Goal: Task Accomplishment & Management: Manage account settings

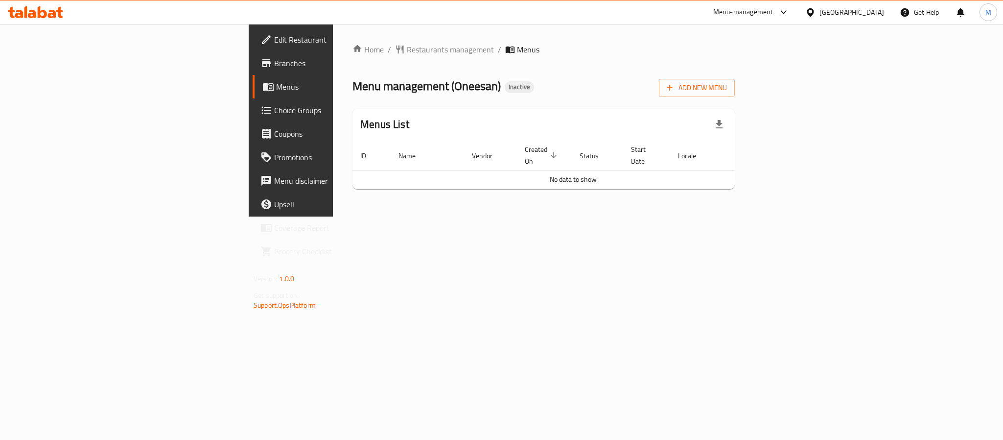
click at [274, 66] on span "Branches" at bounding box center [341, 63] width 134 height 12
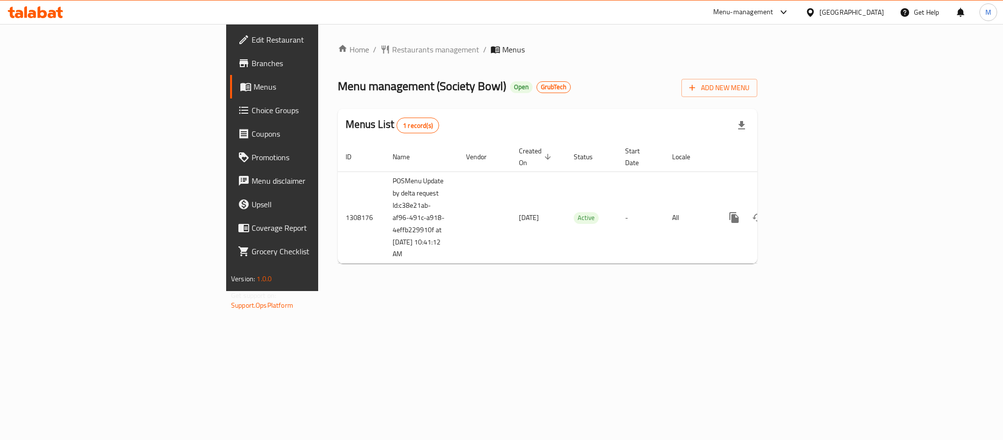
click at [817, 207] on link "enhanced table" at bounding box center [805, 218] width 24 height 24
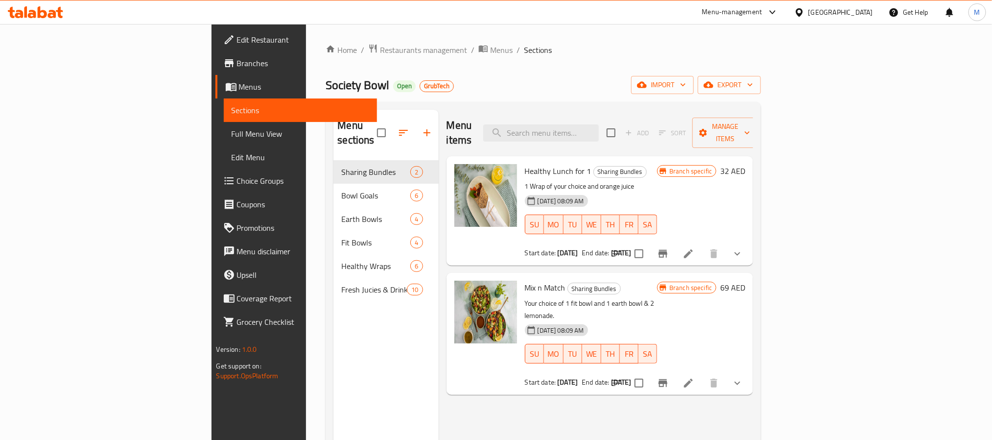
click at [232, 137] on span "Full Menu View" at bounding box center [301, 134] width 138 height 12
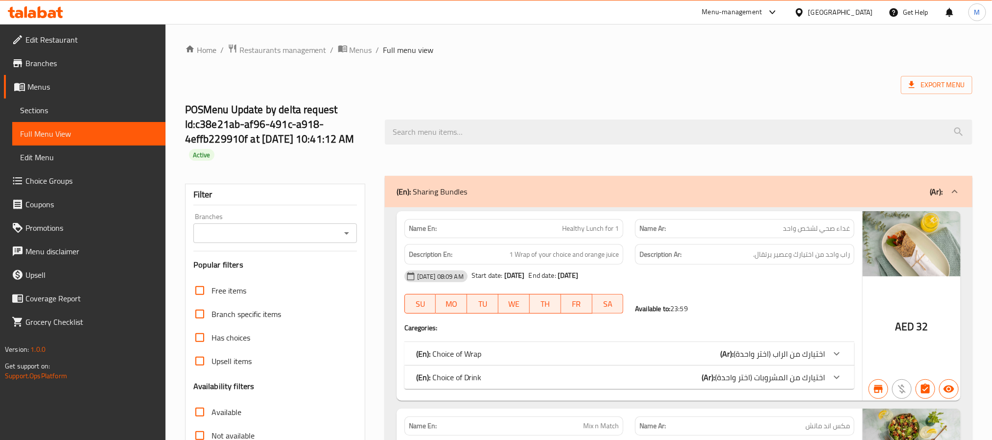
click at [309, 238] on input "Branches" at bounding box center [267, 233] width 142 height 14
click at [331, 241] on div "Branches" at bounding box center [275, 233] width 164 height 20
click at [342, 236] on icon "Open" at bounding box center [347, 233] width 12 height 12
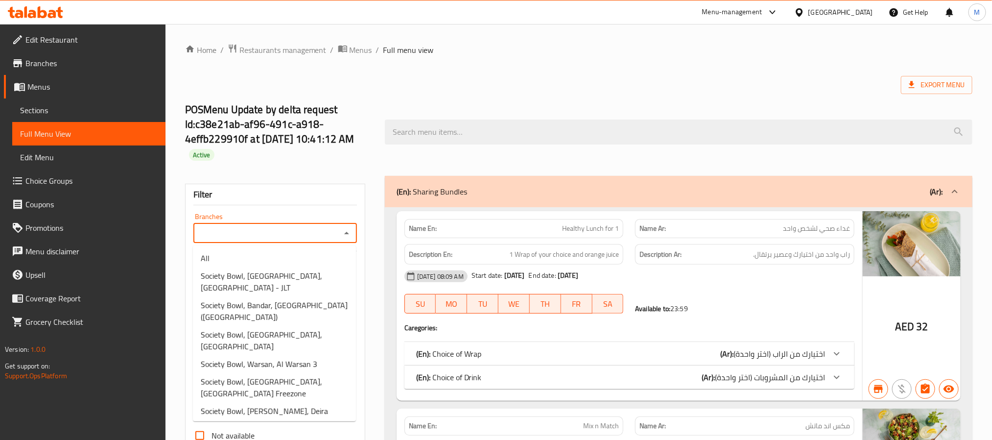
paste input "775889"
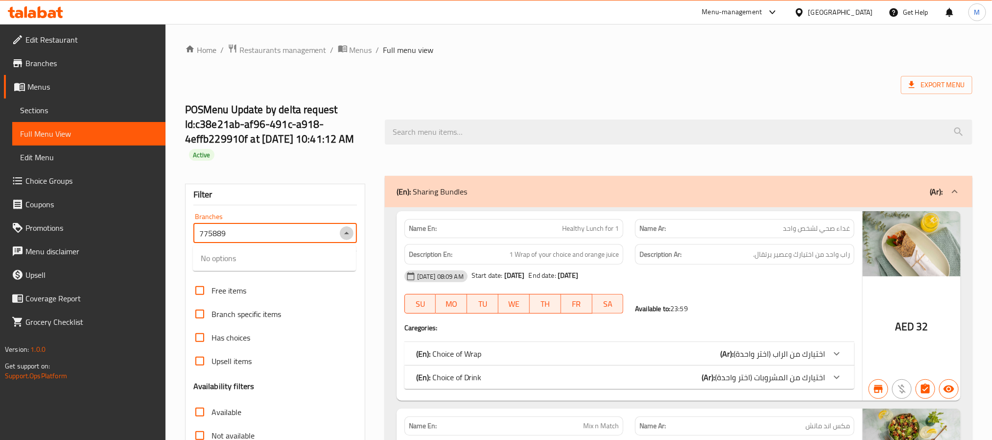
click at [346, 232] on icon "Close" at bounding box center [347, 233] width 12 height 12
type input "7"
paste input "Society Bowl, Warsan, Al Warsan 3"
click at [307, 261] on span "Society Bowl, Warsan, Al Warsan 3" at bounding box center [259, 258] width 117 height 12
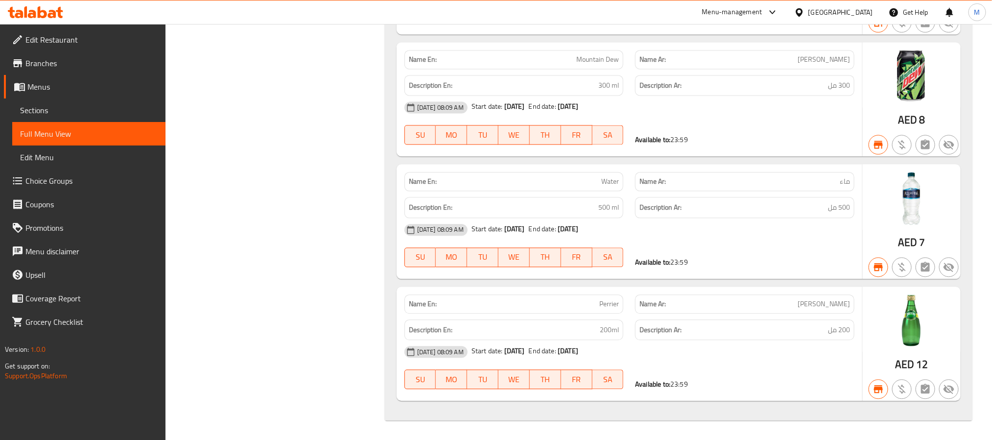
scroll to position [5084, 0]
type input "Society Bowl, Warsan, Al Warsan 3"
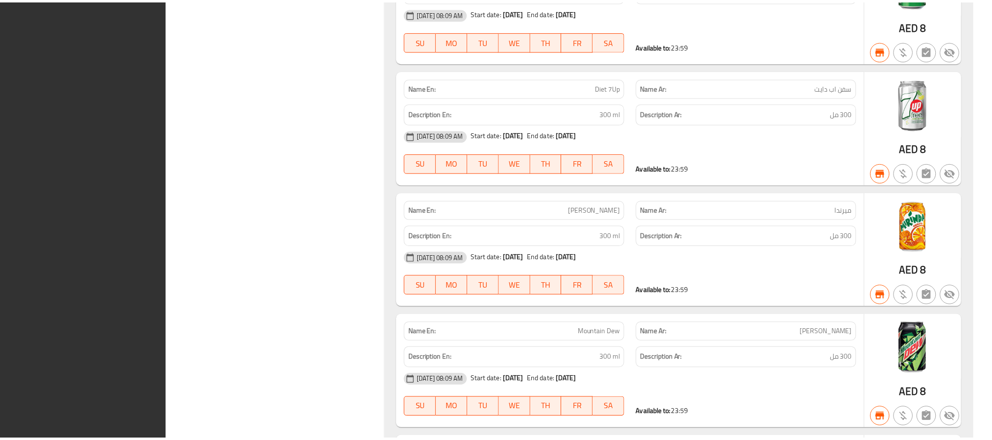
scroll to position [5073, 0]
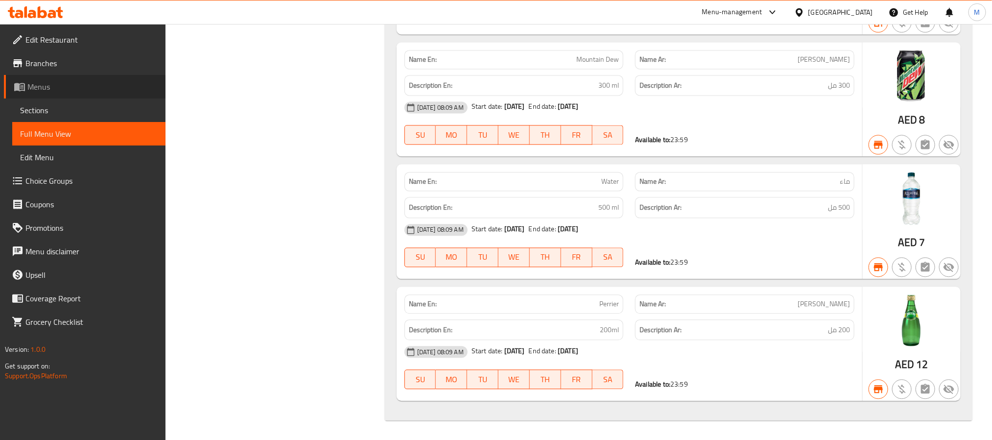
click at [74, 83] on span "Menus" at bounding box center [92, 87] width 130 height 12
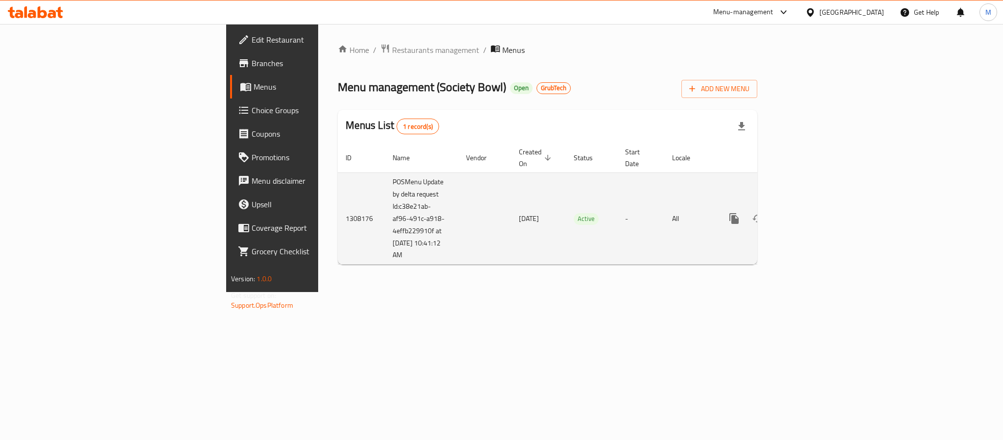
click at [385, 222] on td "POSMenu Update by delta request Id:c38e21ab-af96-491c-a918-4effb229910f at 9/1/…" at bounding box center [421, 218] width 73 height 92
copy td "POSMenu Update by delta request Id:c38e21ab-af96-491c-a918-4effb229910f at 9/1/…"
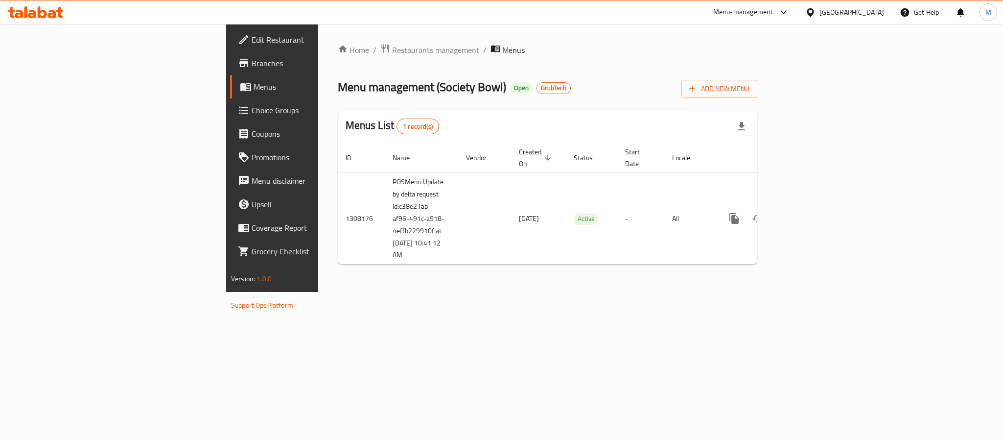
click at [485, 292] on div "Home / Restaurants management / Menus Menu management ( Society Bowl ) Open Gru…" at bounding box center [547, 158] width 459 height 268
click at [42, 21] on div at bounding box center [35, 12] width 71 height 20
click at [56, 12] on icon at bounding box center [35, 12] width 55 height 12
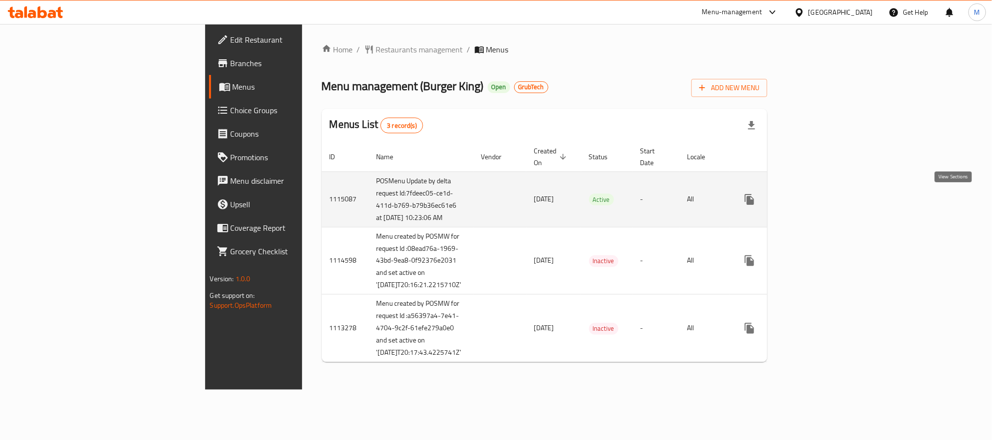
click at [826, 196] on icon "enhanced table" at bounding box center [820, 199] width 12 height 12
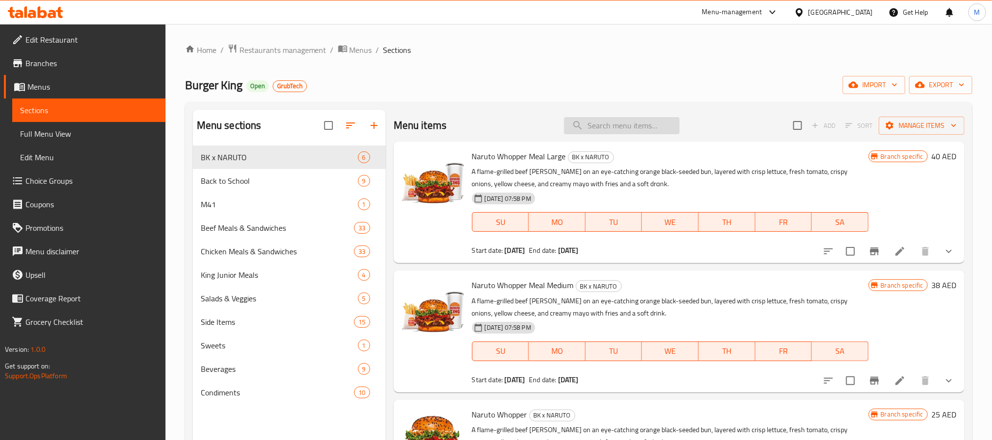
click at [580, 122] on input "search" at bounding box center [622, 125] width 116 height 17
paste input "King Box for 3 persons"
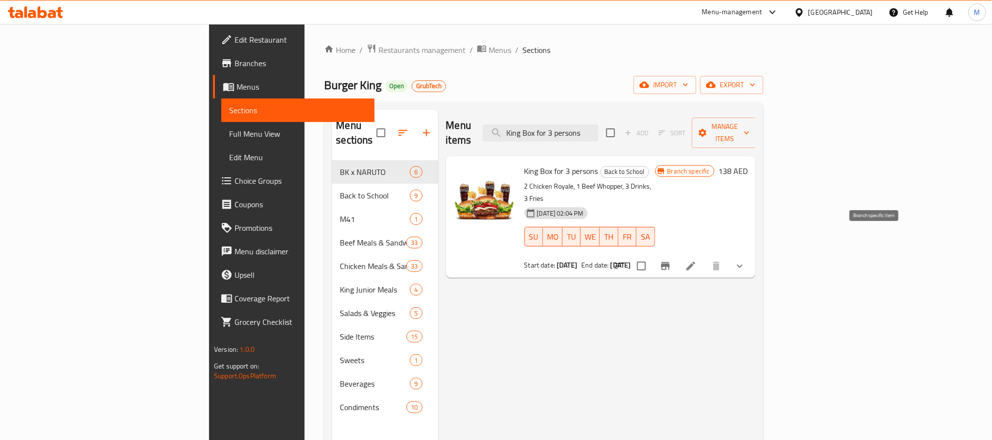
click at [677, 254] on button "Branch-specific-item" at bounding box center [666, 266] width 24 height 24
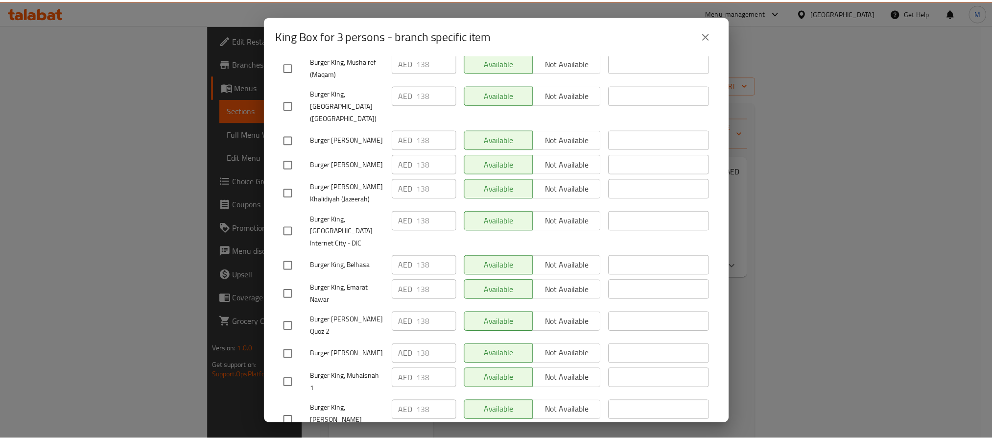
scroll to position [1772, 0]
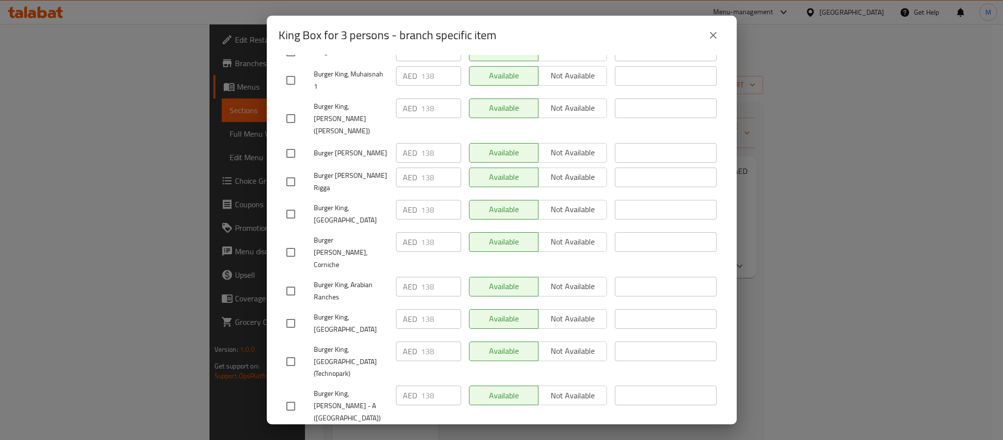
click at [719, 31] on button "close" at bounding box center [714, 36] width 24 height 24
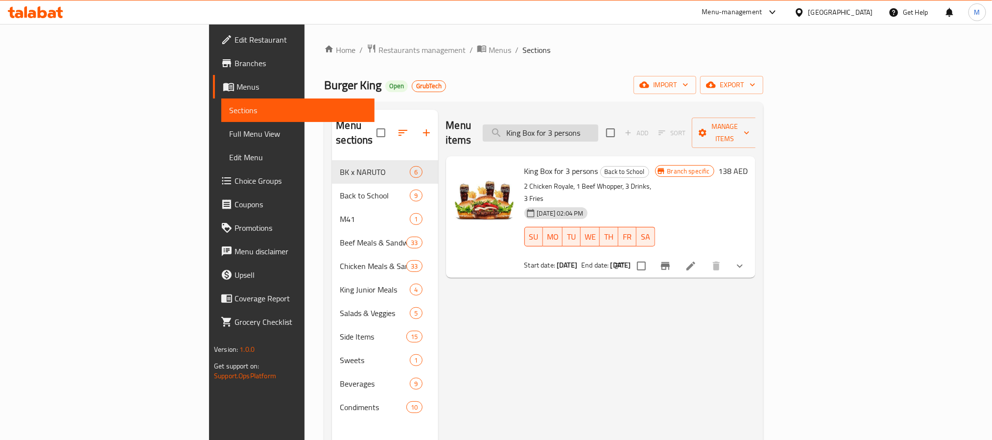
click at [598, 126] on input "King Box for 3 persons" at bounding box center [541, 132] width 116 height 17
paste input "5 for 32 Beef"
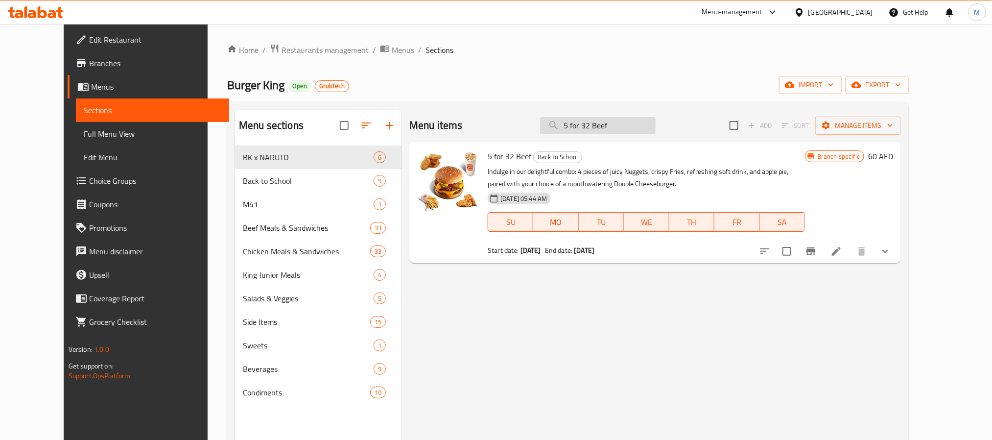
paste input "Chicken"
type input "5 for 32 Beef"
click at [89, 64] on span "Branches" at bounding box center [155, 63] width 132 height 12
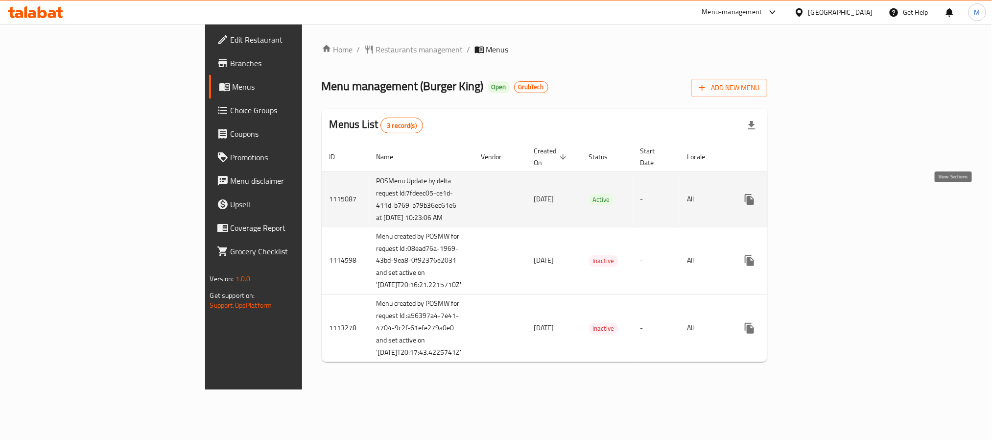
click at [825, 202] on icon "enhanced table" at bounding box center [820, 199] width 9 height 9
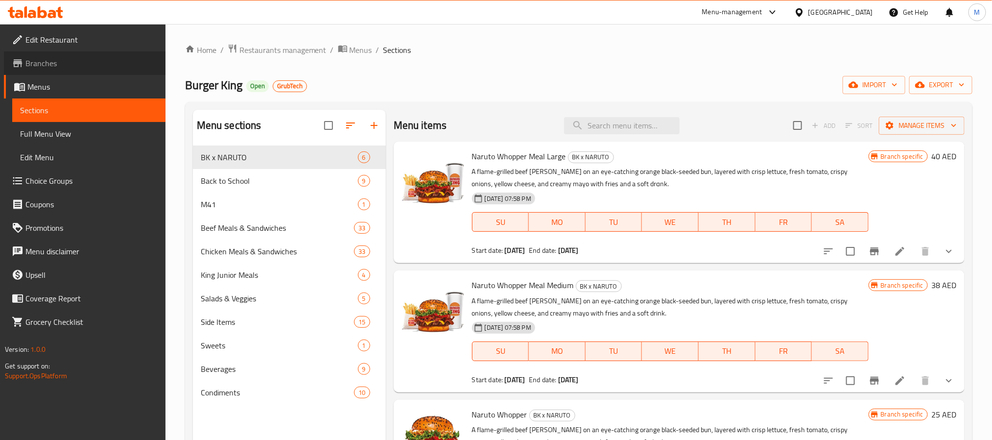
click at [57, 61] on span "Branches" at bounding box center [91, 63] width 132 height 12
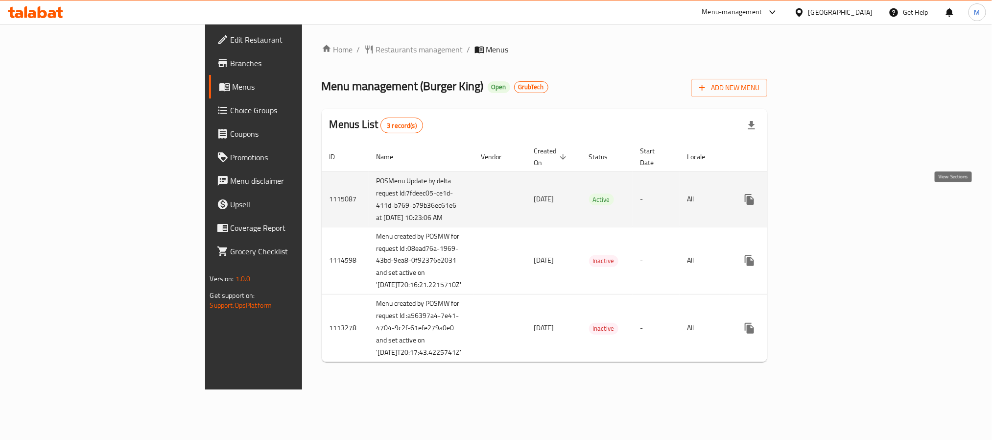
click at [826, 205] on icon "enhanced table" at bounding box center [820, 199] width 12 height 12
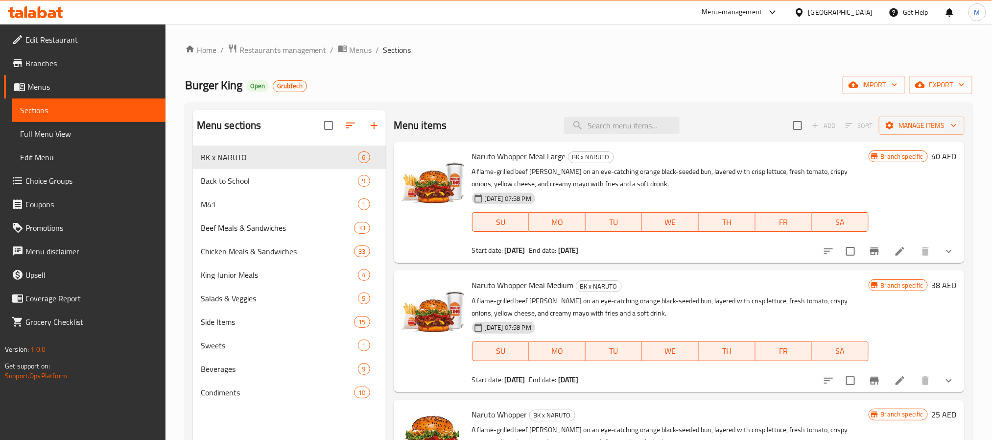
click at [225, 78] on span "Burger King" at bounding box center [213, 85] width 57 height 22
copy span "Burger King"
drag, startPoint x: 84, startPoint y: 65, endPoint x: 162, endPoint y: 72, distance: 78.2
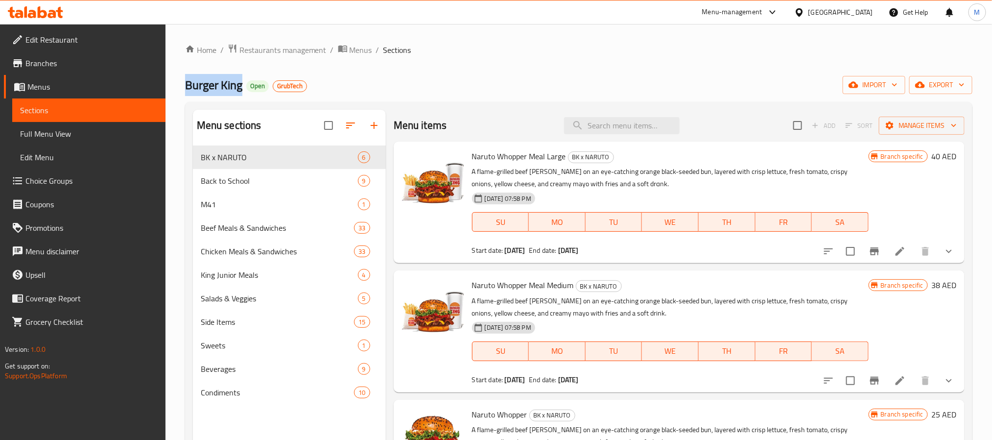
click at [84, 65] on span "Branches" at bounding box center [91, 63] width 132 height 12
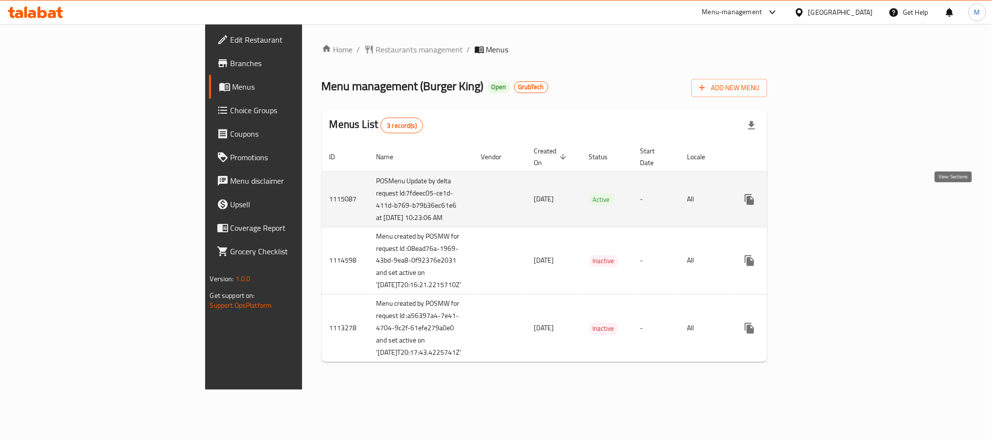
click at [826, 198] on icon "enhanced table" at bounding box center [820, 199] width 12 height 12
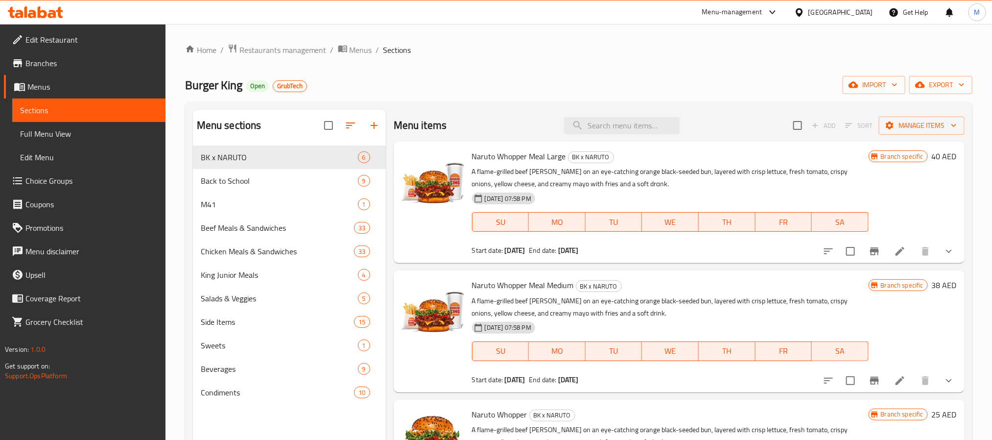
click at [79, 68] on span "Branches" at bounding box center [91, 63] width 132 height 12
click at [975, 13] on span "M" at bounding box center [977, 12] width 6 height 11
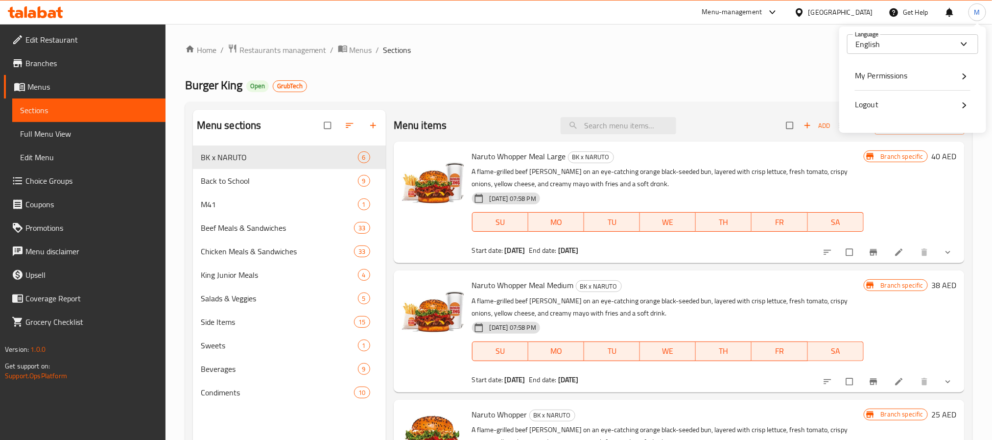
click at [872, 103] on span "Logout" at bounding box center [867, 104] width 24 height 15
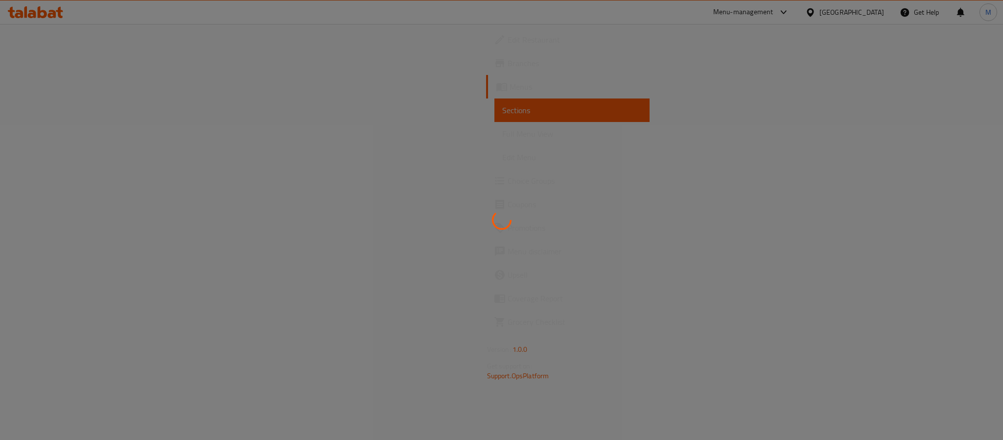
click at [756, 13] on div at bounding box center [501, 220] width 1003 height 440
drag, startPoint x: 757, startPoint y: 13, endPoint x: 760, endPoint y: 19, distance: 6.6
click at [760, 19] on div at bounding box center [501, 220] width 1003 height 440
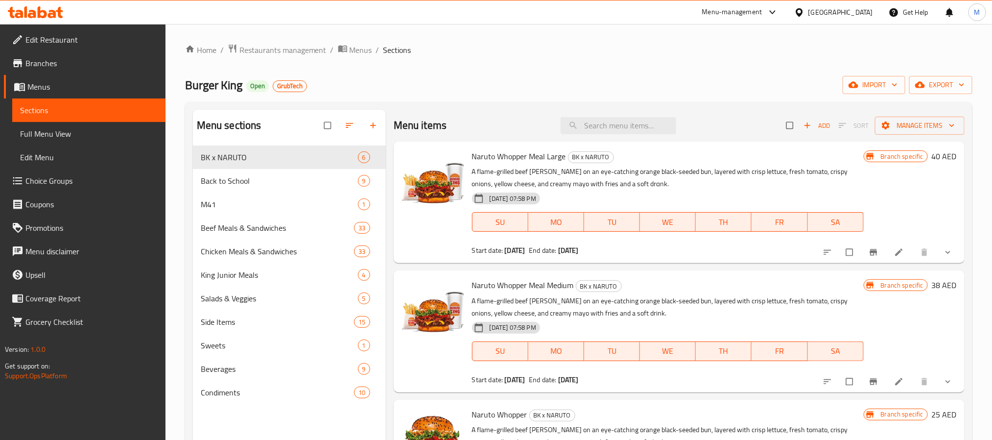
click at [761, 11] on div "Menu-management" at bounding box center [732, 12] width 60 height 12
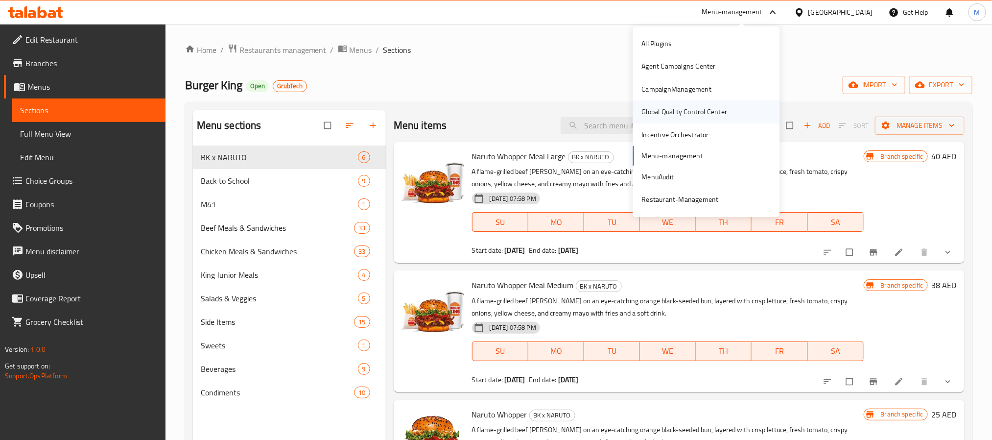
click at [694, 109] on div "Global Quality Control Center" at bounding box center [685, 111] width 86 height 11
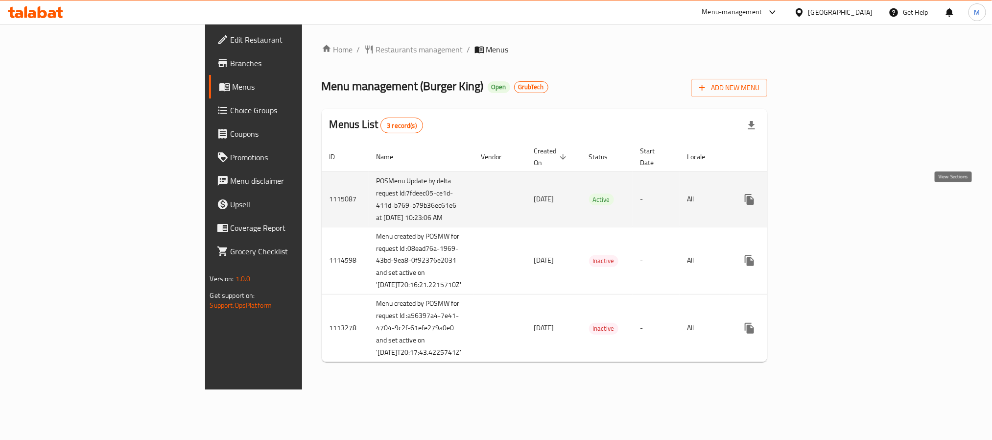
click at [832, 210] on link "enhanced table" at bounding box center [820, 200] width 24 height 24
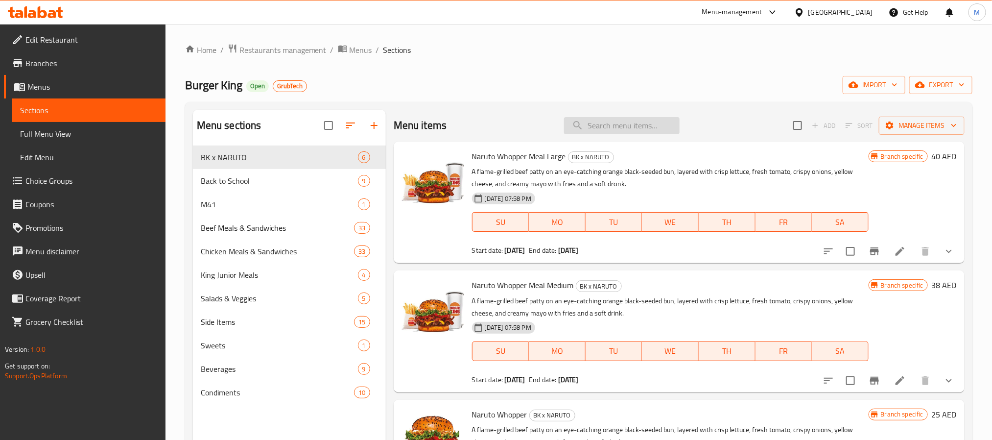
click at [585, 119] on input "search" at bounding box center [622, 125] width 116 height 17
paste input "King Box for 3 persons"
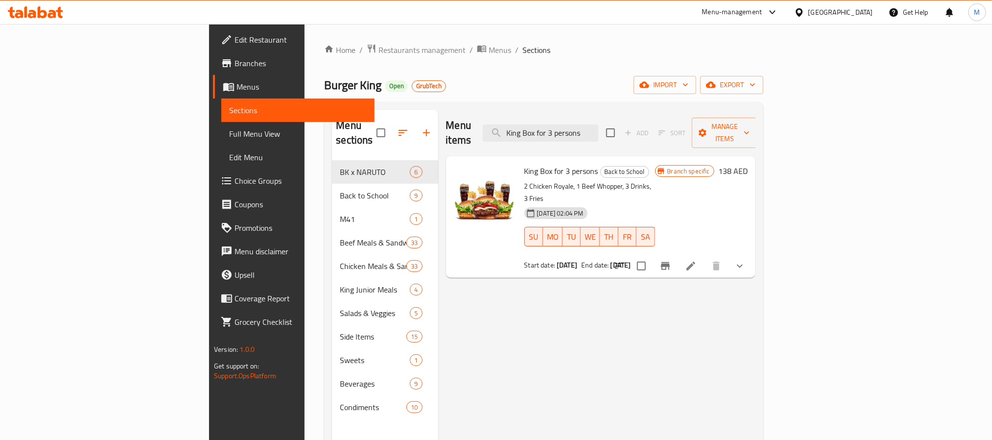
type input "King Box for 3 persons"
click at [697, 260] on icon at bounding box center [691, 266] width 12 height 12
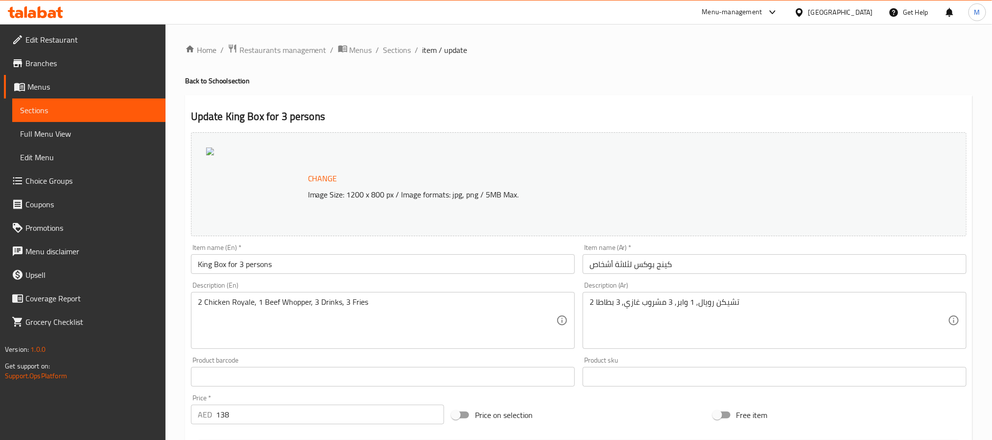
click at [398, 47] on span "Sections" at bounding box center [397, 50] width 28 height 12
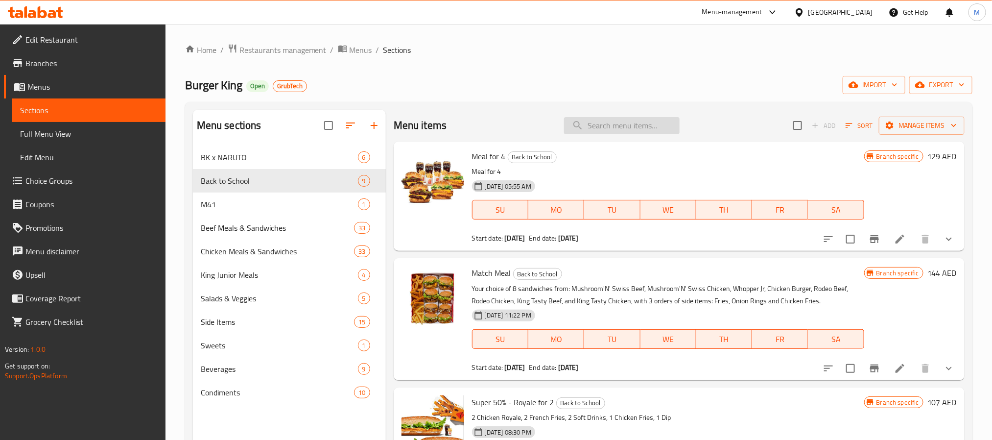
click at [638, 117] on input "search" at bounding box center [622, 125] width 116 height 17
paste input "King Box for 3 persons"
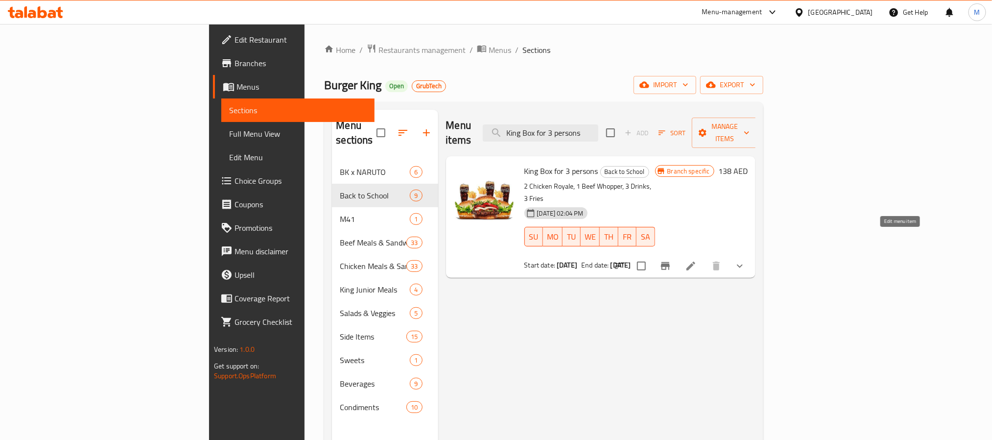
type input "King Box for 3 persons"
click at [705, 257] on li at bounding box center [690, 266] width 27 height 18
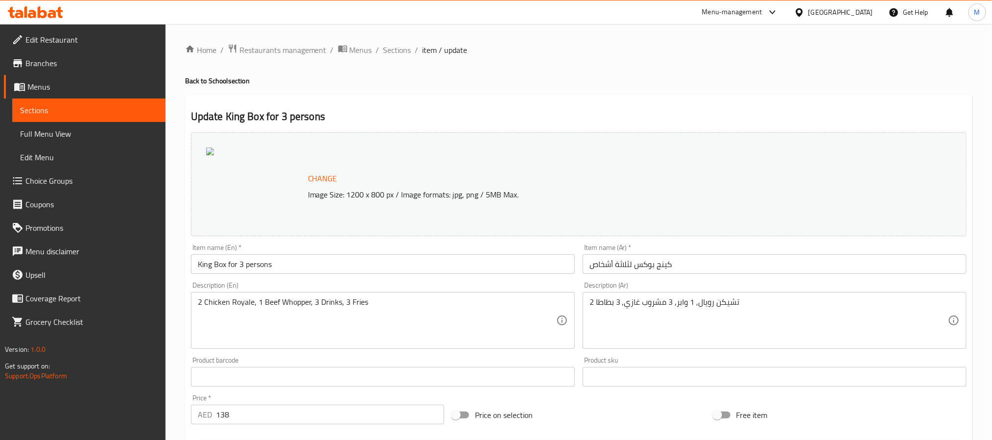
click at [411, 78] on h4 "Back to School section" at bounding box center [578, 81] width 787 height 10
click at [388, 46] on span "Sections" at bounding box center [397, 50] width 28 height 12
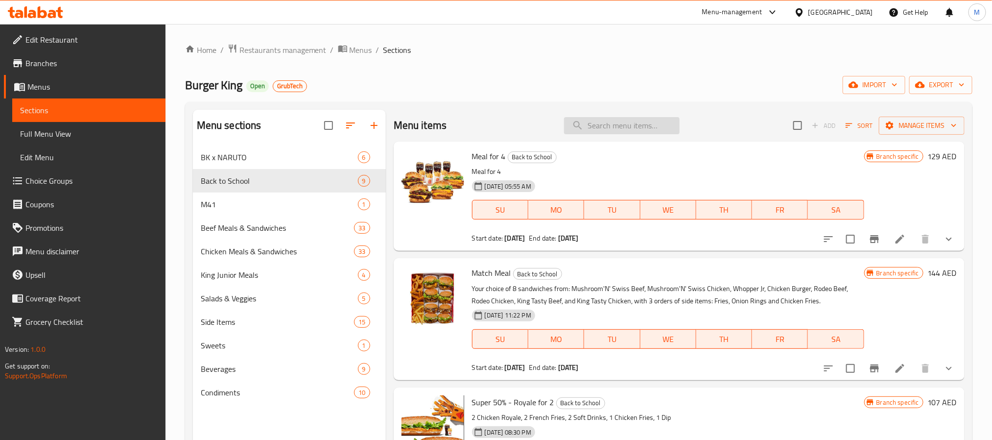
click at [611, 119] on input "search" at bounding box center [622, 125] width 116 height 17
paste input "5 for 32 Beef"
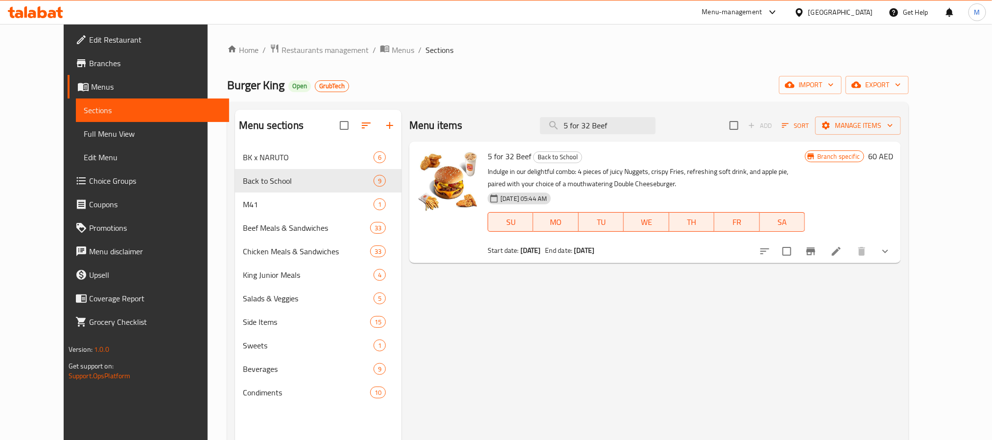
type input "5 for 32 Beef"
click at [850, 260] on li at bounding box center [836, 251] width 27 height 18
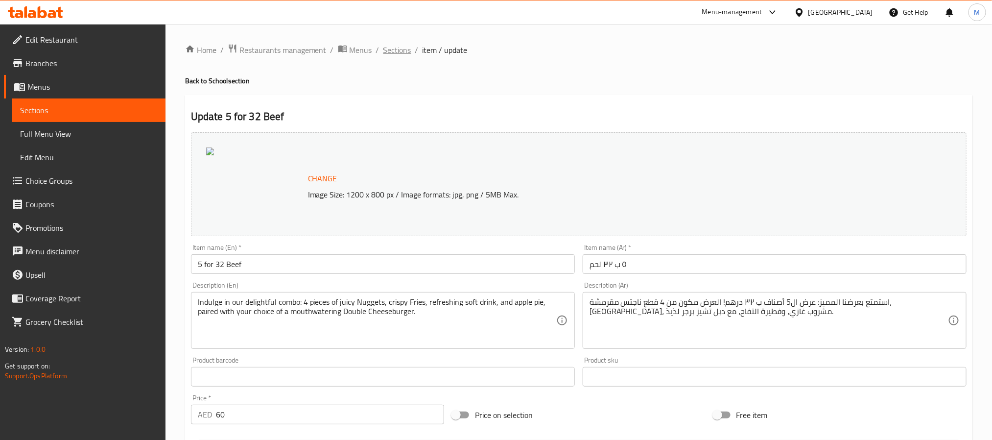
click at [398, 47] on span "Sections" at bounding box center [397, 50] width 28 height 12
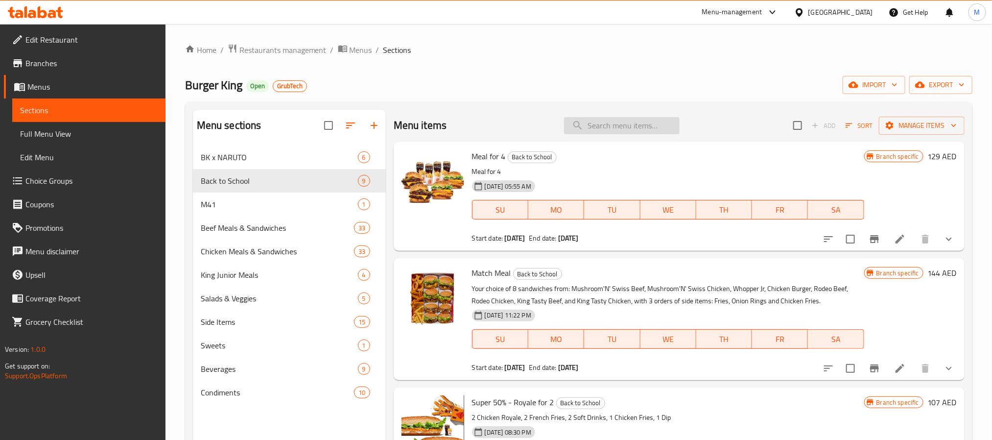
click at [620, 122] on input "search" at bounding box center [622, 125] width 116 height 17
paste input "5 for 32 Chicken"
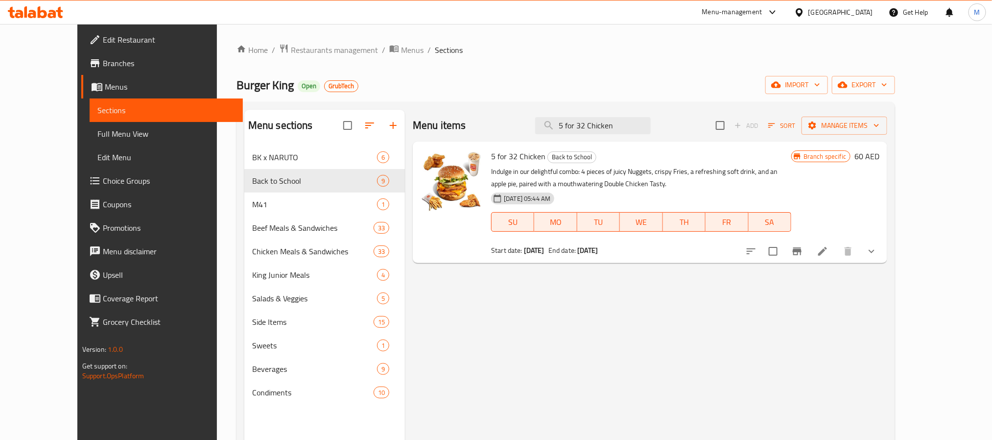
type input "5 for 32 Chicken"
click at [828, 256] on icon at bounding box center [823, 251] width 12 height 12
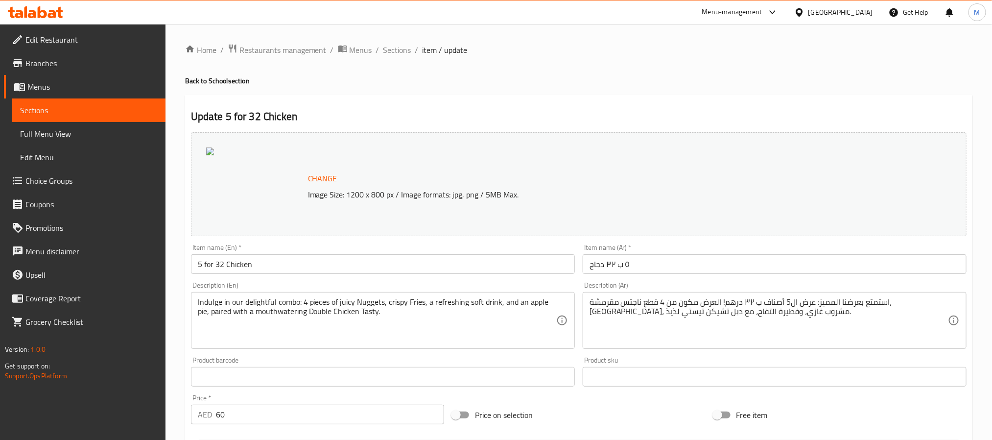
click at [61, 61] on span "Branches" at bounding box center [91, 63] width 132 height 12
